Goal: Information Seeking & Learning: Learn about a topic

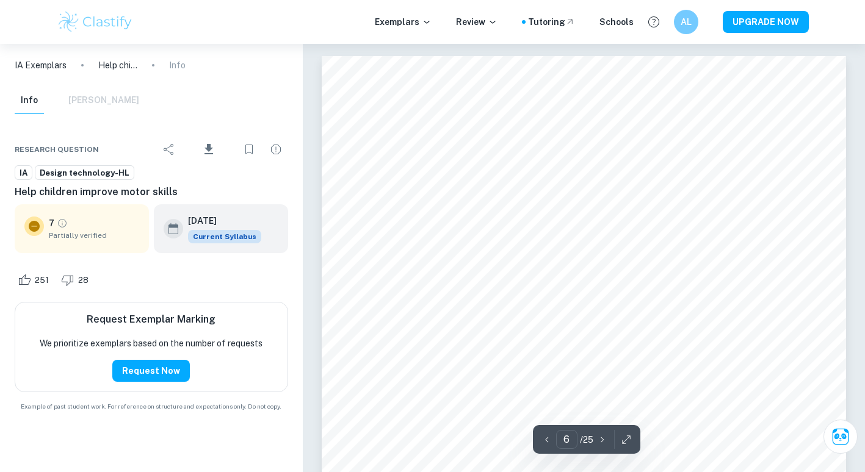
scroll to position [3942, 0]
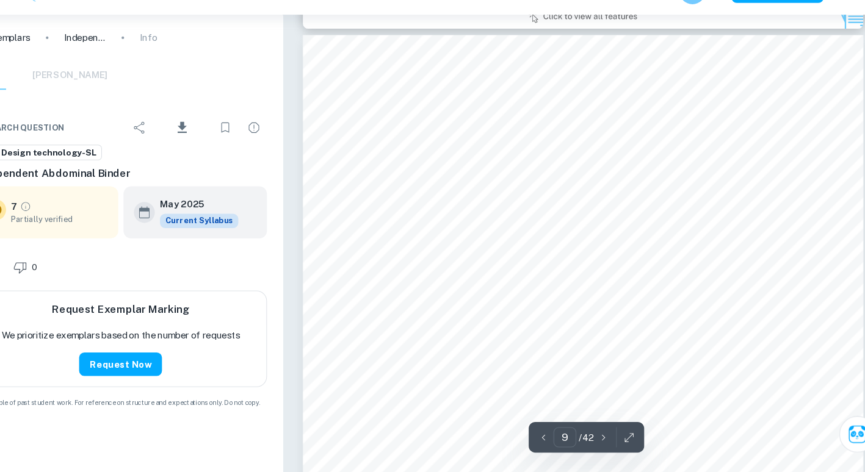
scroll to position [5635, 0]
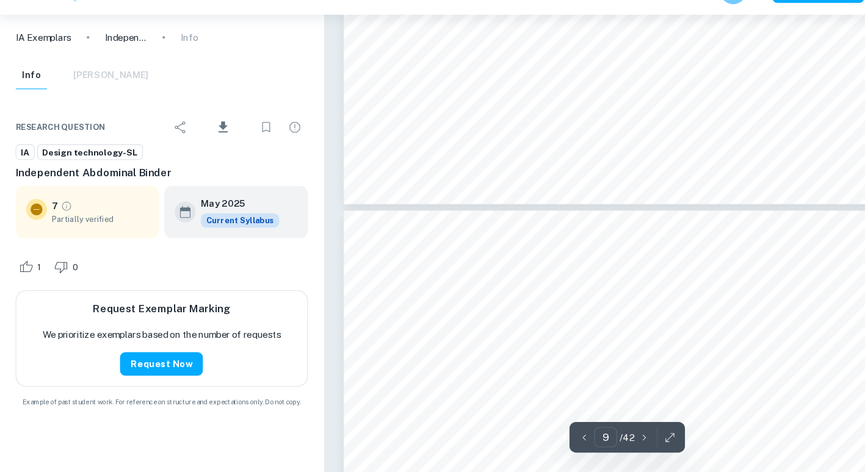
type input "10"
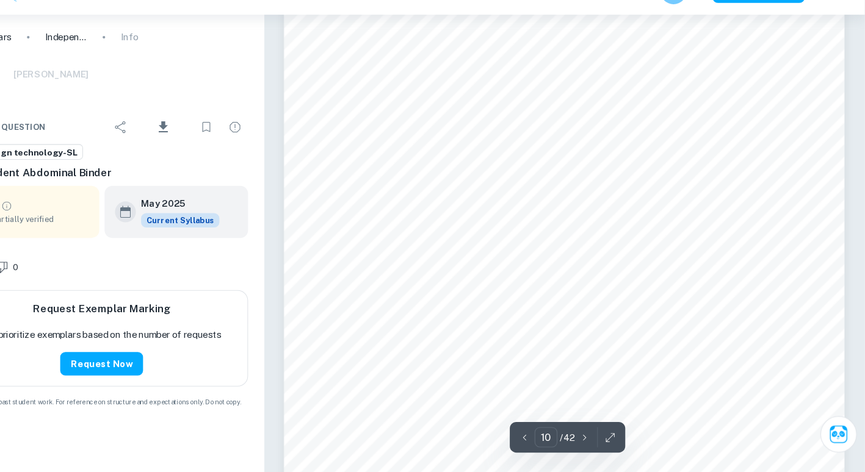
scroll to position [6358, 0]
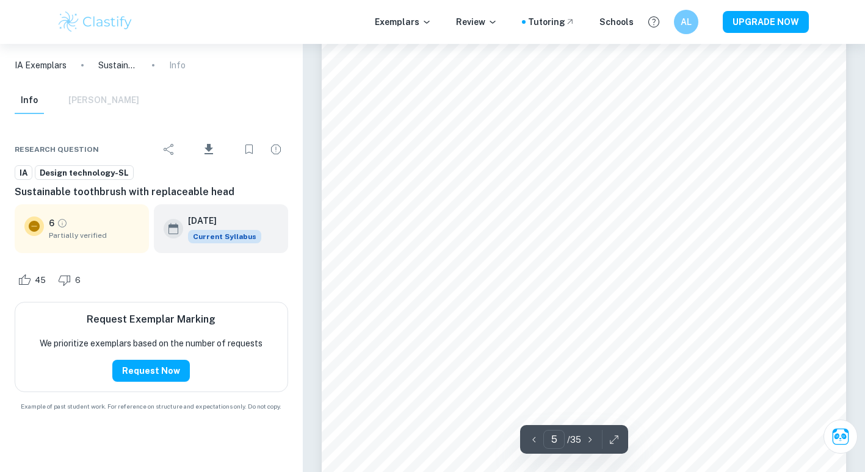
scroll to position [3369, 0]
click at [98, 171] on span "Design technology-SL" at bounding box center [84, 173] width 98 height 12
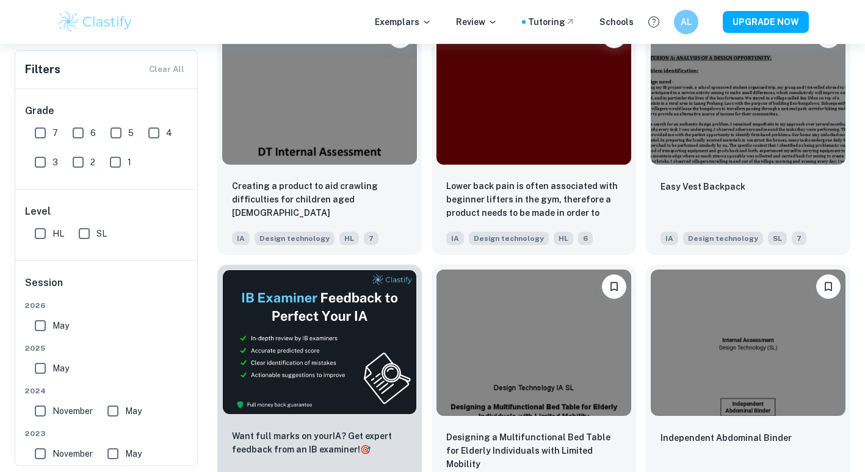
scroll to position [1562, 0]
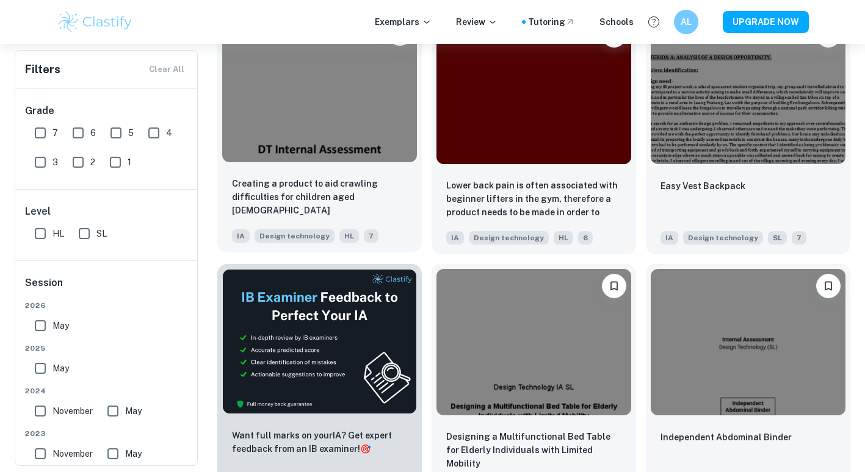
click at [356, 126] on img at bounding box center [319, 89] width 195 height 146
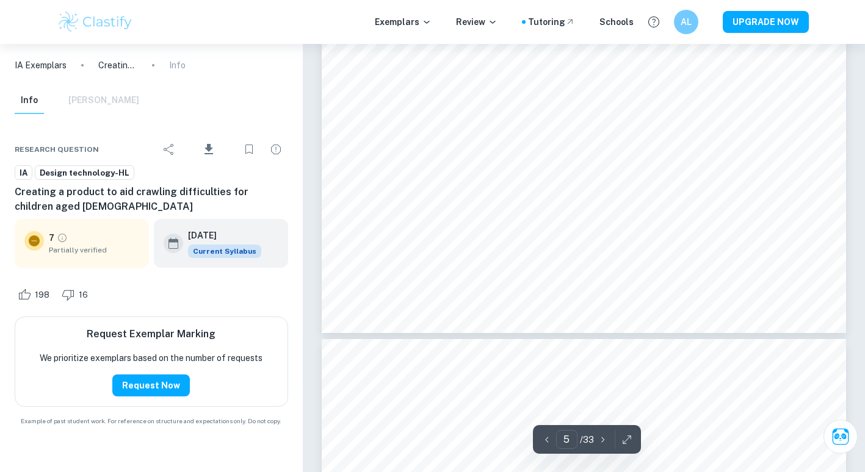
scroll to position [3704, 0]
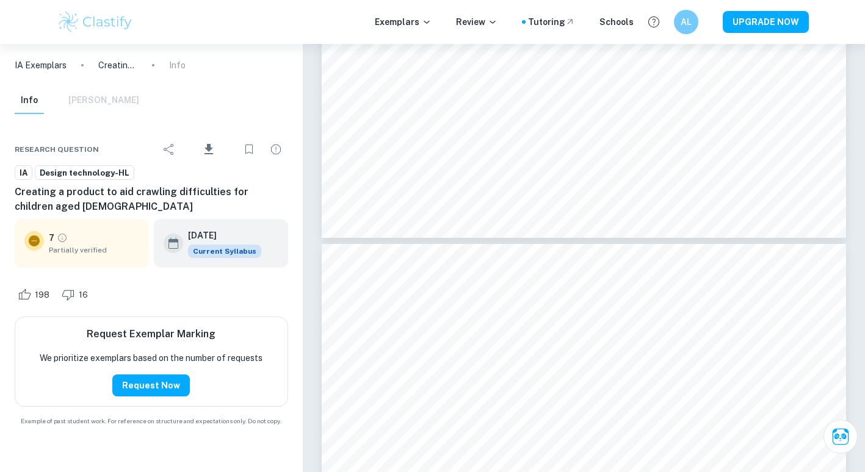
type input "6"
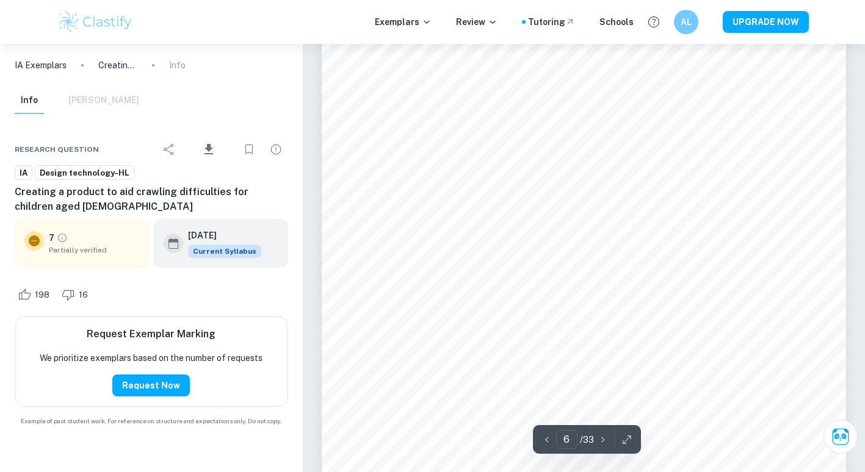
scroll to position [4046, 0]
click at [59, 169] on span "Design technology-HL" at bounding box center [84, 173] width 98 height 12
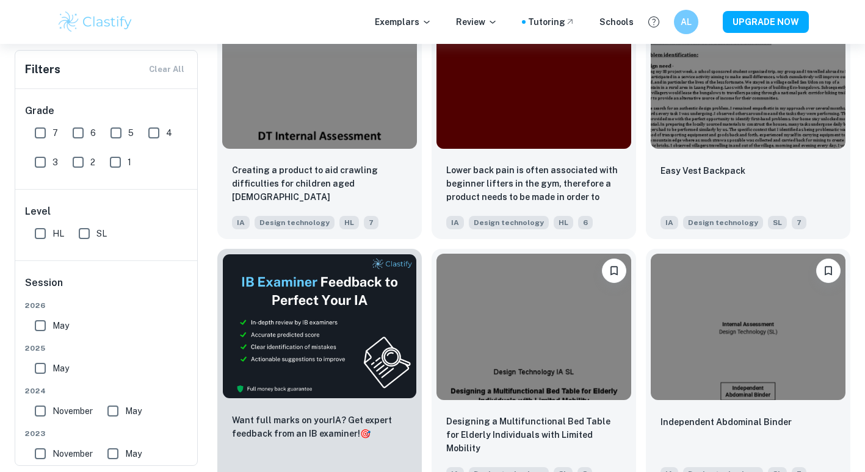
scroll to position [1578, 0]
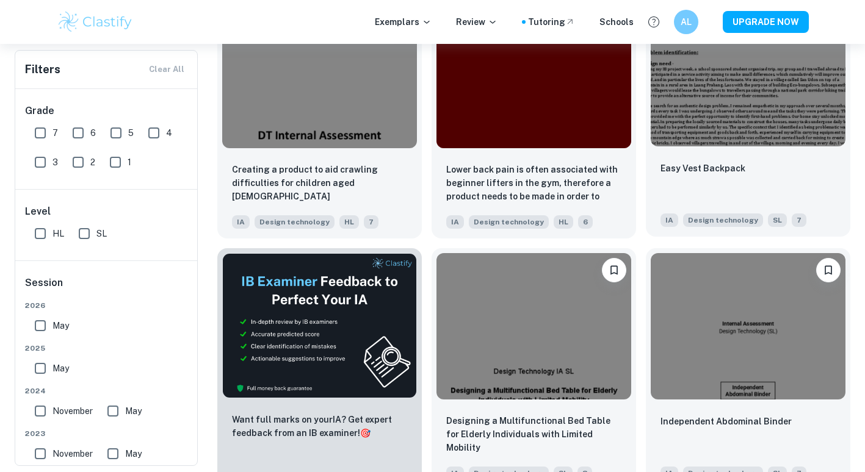
click at [799, 138] on img at bounding box center [747, 74] width 195 height 146
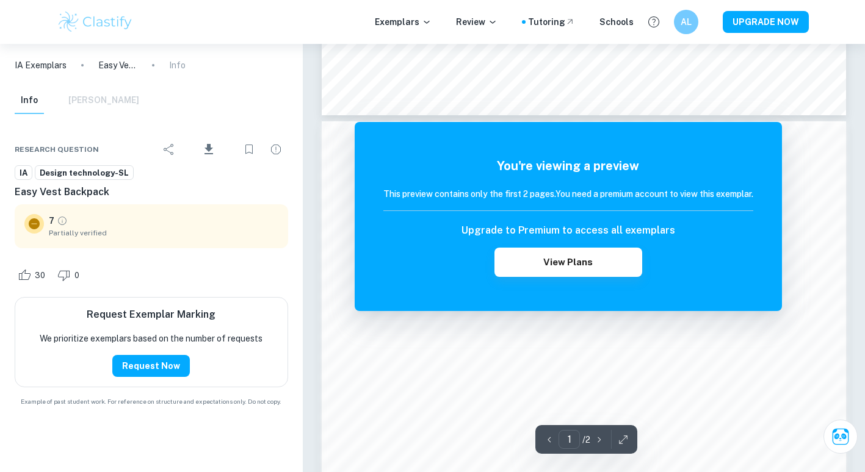
scroll to position [683, 0]
click at [619, 438] on icon "button" at bounding box center [623, 440] width 12 height 12
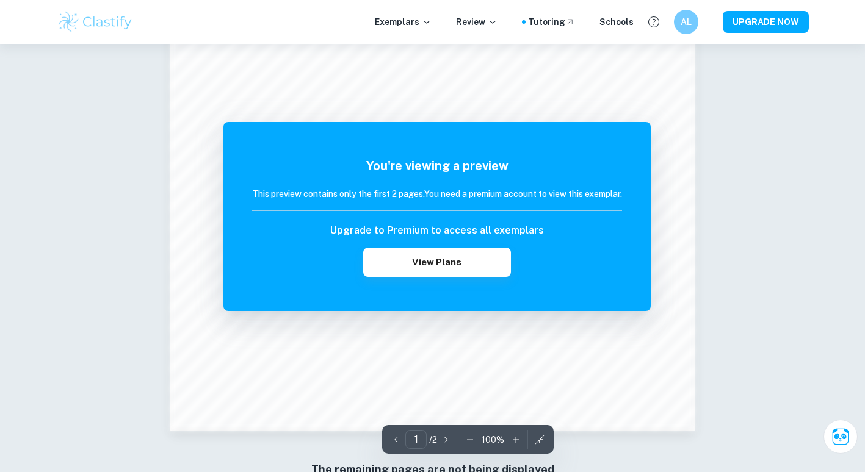
scroll to position [1157, 0]
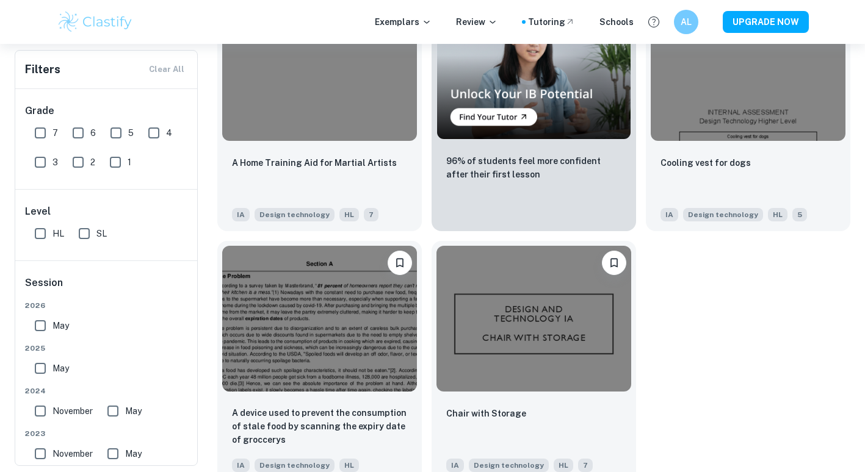
scroll to position [2097, 0]
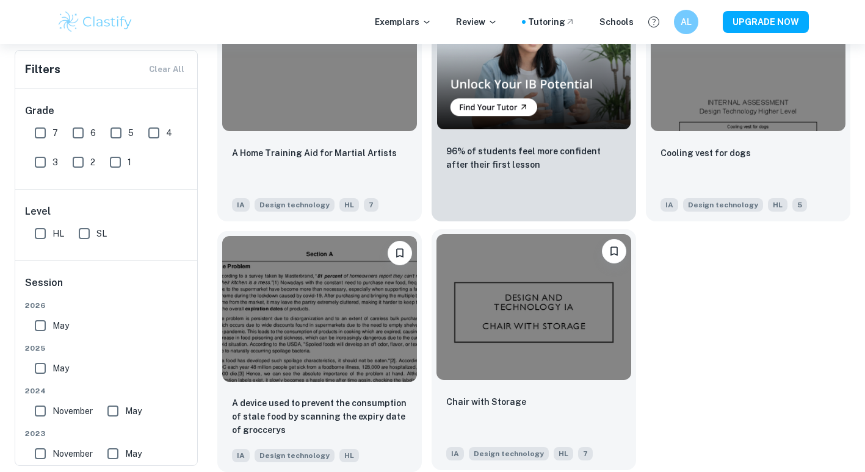
click at [525, 328] on img at bounding box center [533, 307] width 195 height 146
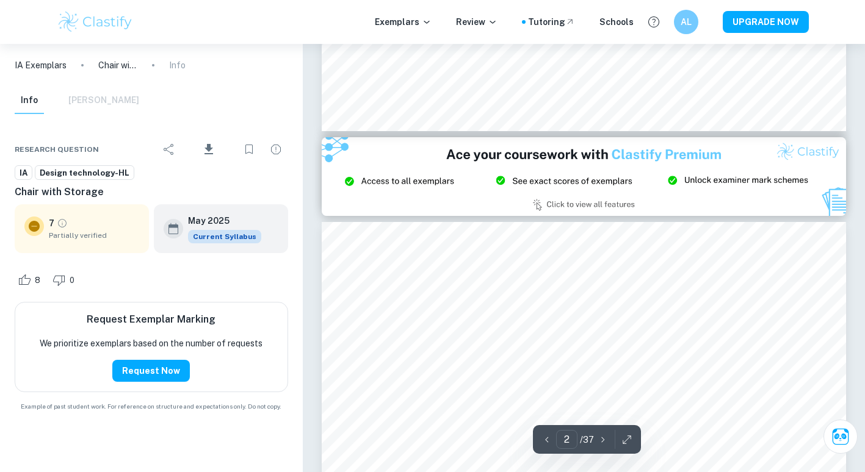
type input "3"
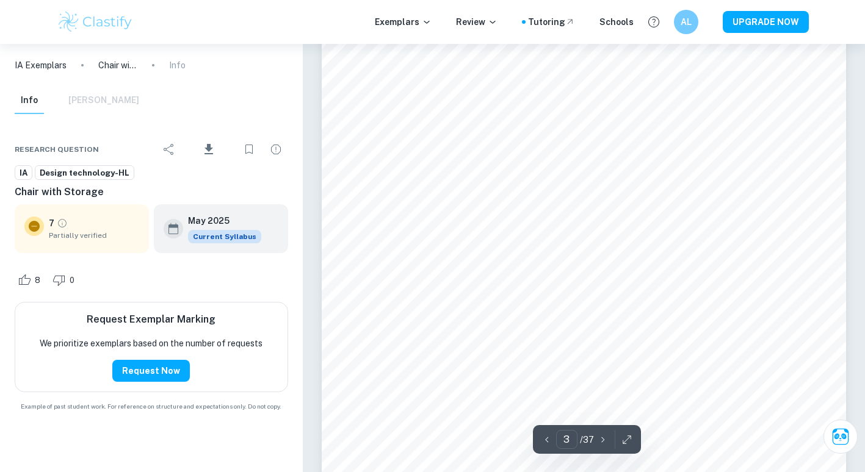
scroll to position [1753, 0]
